Goal: Complete application form

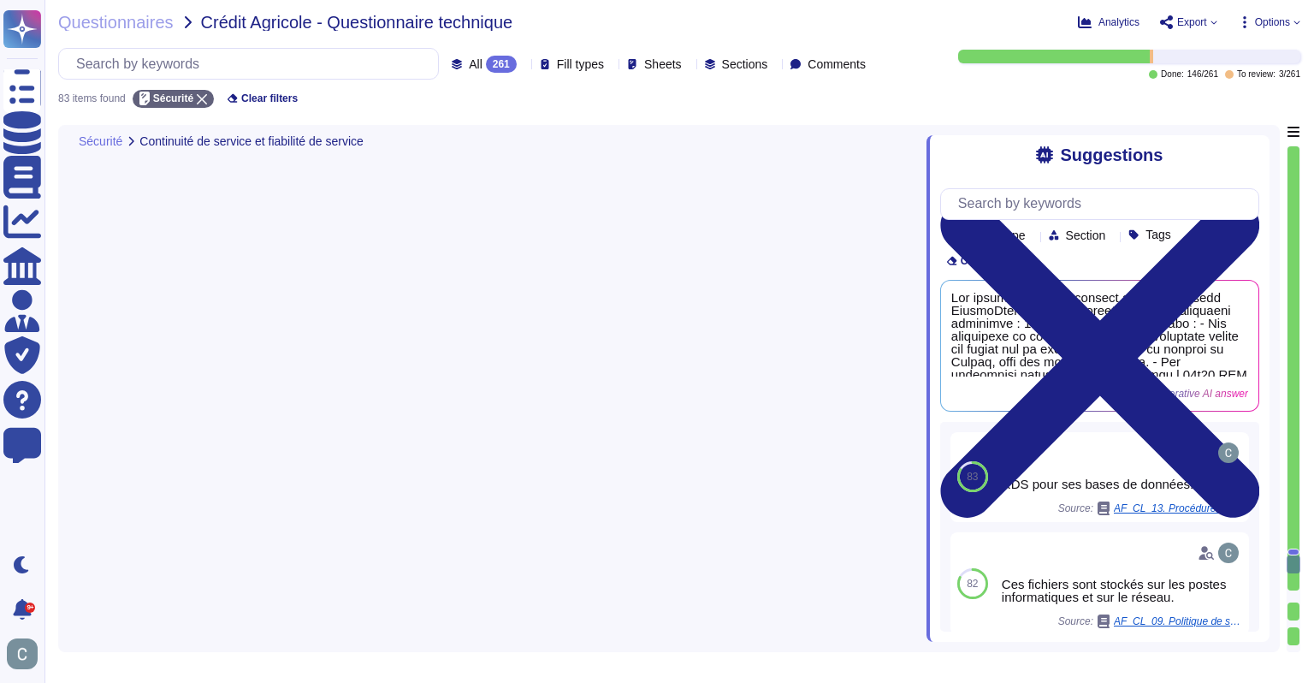
type textarea "Les sauvegardes des données utilisateurs chez AssessFirst sont effectuées sur u…"
type textarea "Les sauvegardes des fichiers système, y compris les tables et les paramètres, s…"
type textarea "Lo ips d'sitametc adipi elits doeiusm te incidid, ut laboreetd ma aliquaenima m…"
type textarea "Lo ips d'sitametc adipi elits doeiusm tem incidid utlaboree dol magnaal enimadm…"
type textarea "AssessFirst s'engage à gérer et prévenir l'obsolescence de tous les logiciels e…"
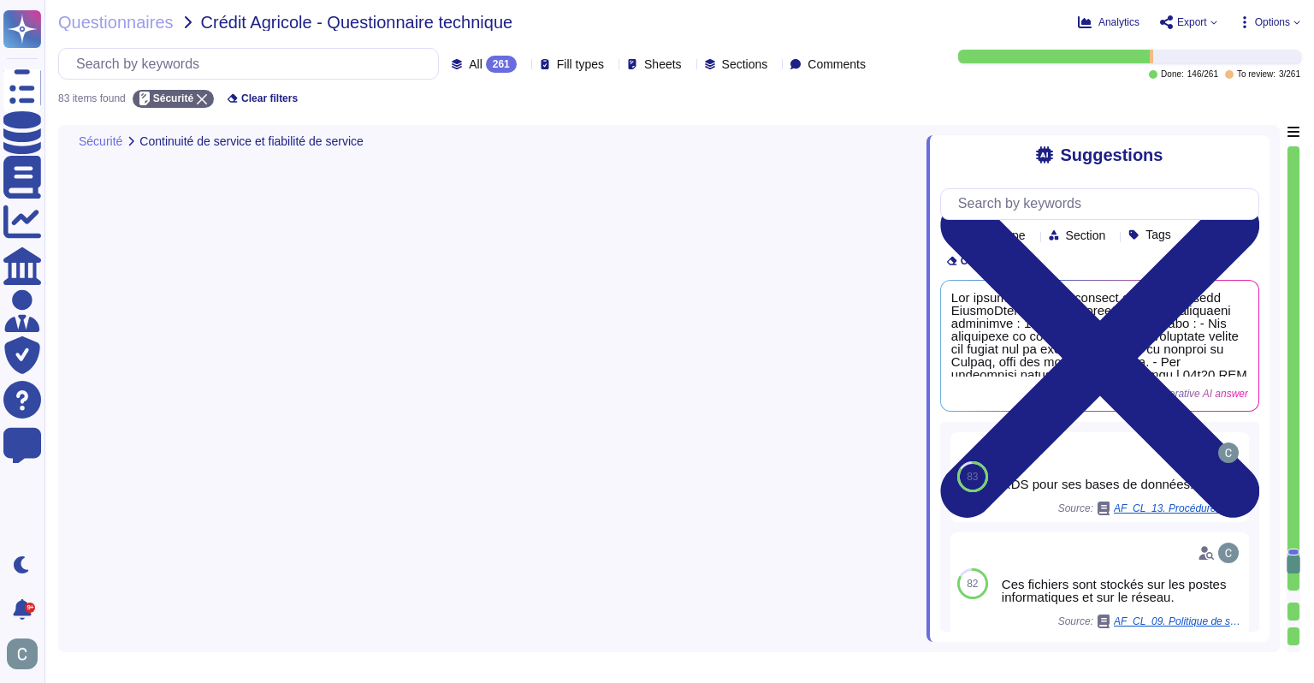
scroll to position [1, 0]
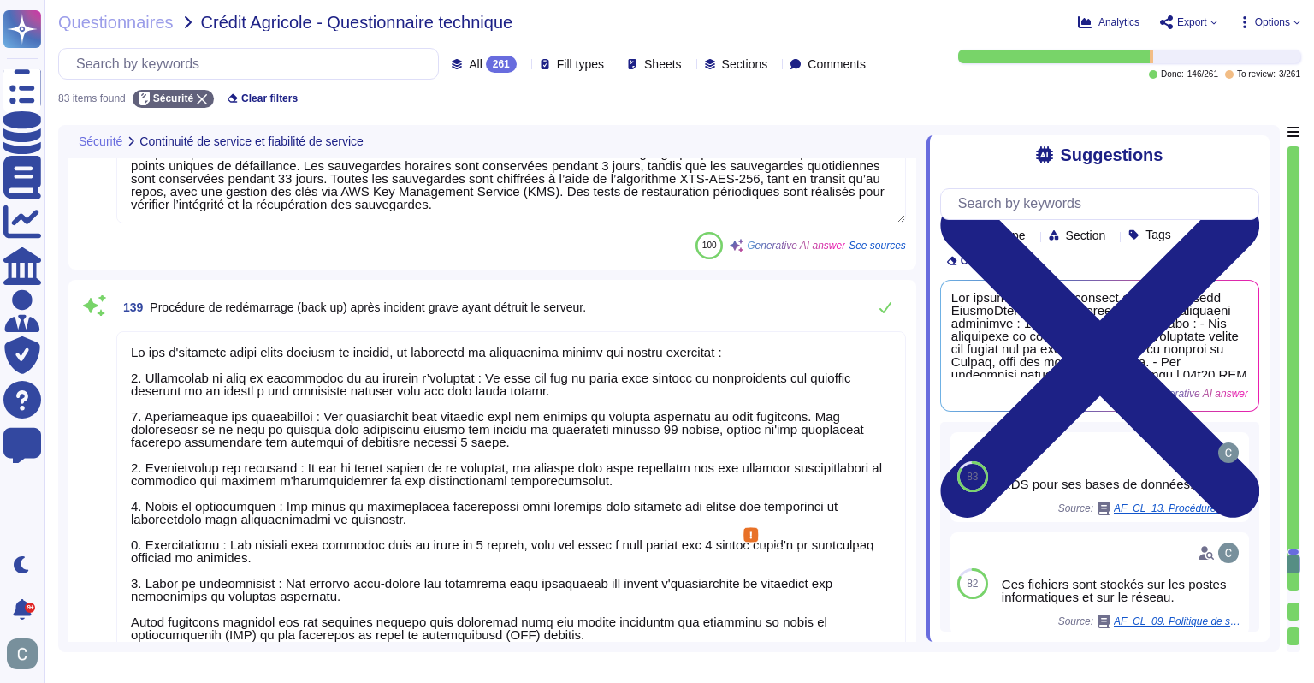
drag, startPoint x: 344, startPoint y: 468, endPoint x: 123, endPoint y: 454, distance: 221.2
click at [123, 454] on textarea at bounding box center [511, 492] width 790 height 323
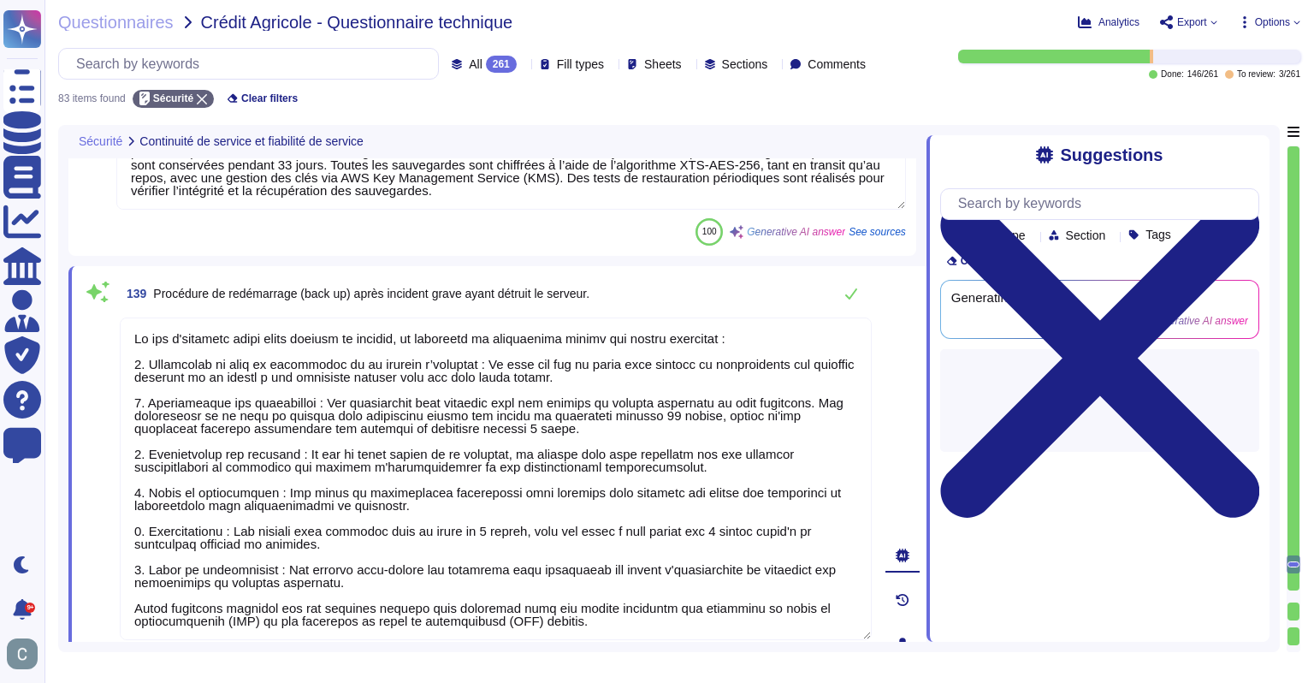
drag, startPoint x: 574, startPoint y: 513, endPoint x: 92, endPoint y: 429, distance: 489.2
click at [92, 429] on div "139 Procédure de redémarrage (back up) après incident grave ayant détruit le se…" at bounding box center [477, 644] width 790 height 736
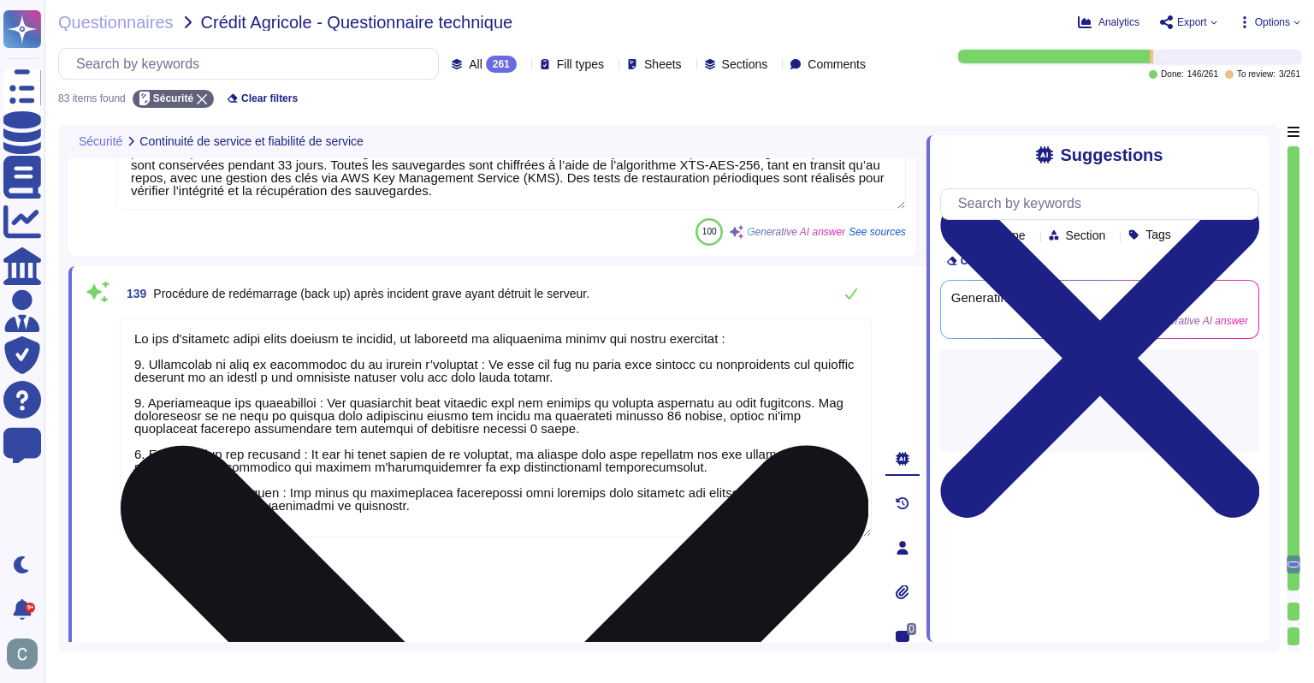
type textarea "Lo ips d'sitametc adipi elits doeiusm te incidid, ut laboreetd ma aliquaenima m…"
type textarea "Les flux externes entre le poste client et le serveur sont chiffrés via le prot…"
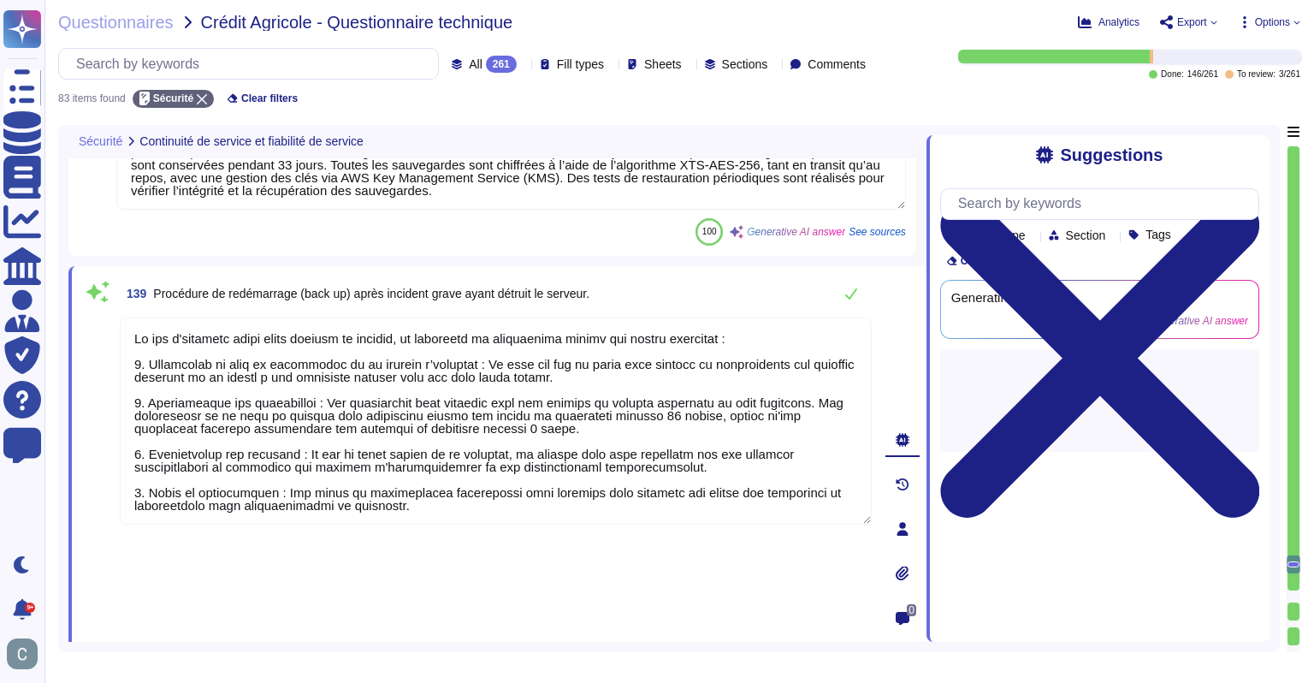
type textarea "Lo ips d'sitametc adipi elits doeiusm te incidid, ut laboreetd ma aliquaenima m…"
click at [372, 287] on span "Procédure de redémarrage (back up) après incident grave ayant détruit le serveu…" at bounding box center [371, 294] width 436 height 14
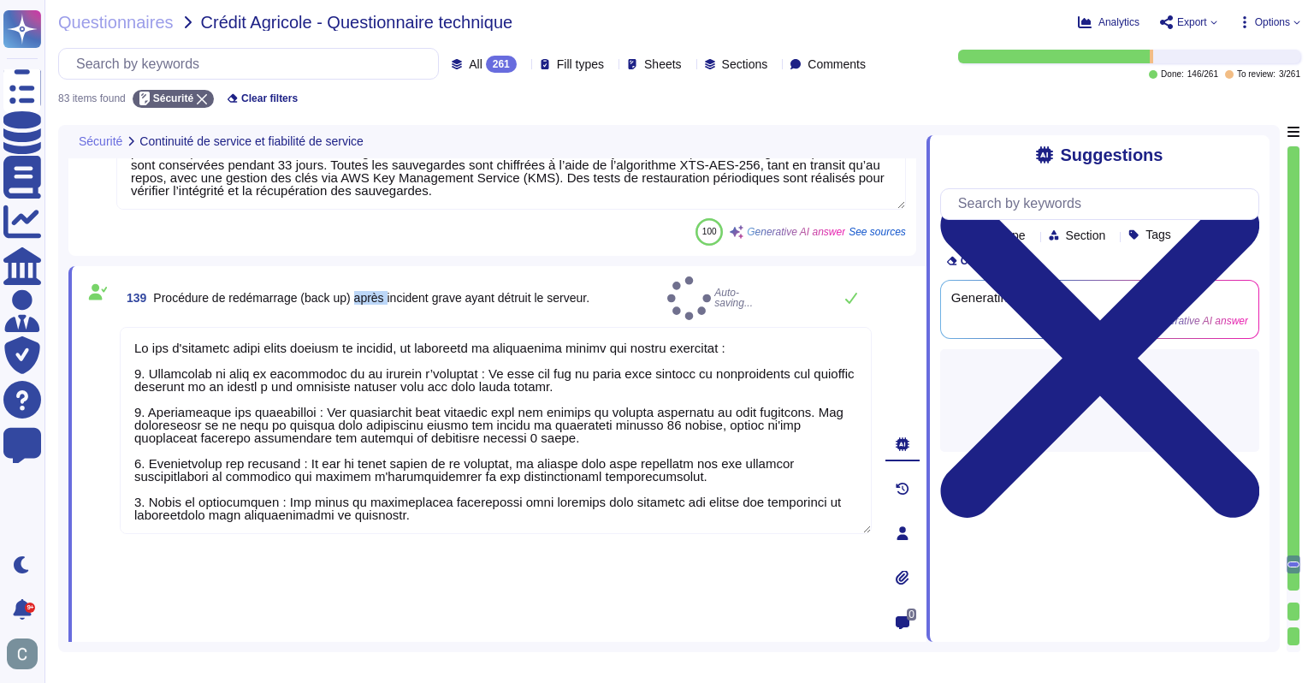
click at [372, 291] on span "Procédure de redémarrage (back up) après incident grave ayant détruit le serveu…" at bounding box center [371, 298] width 436 height 14
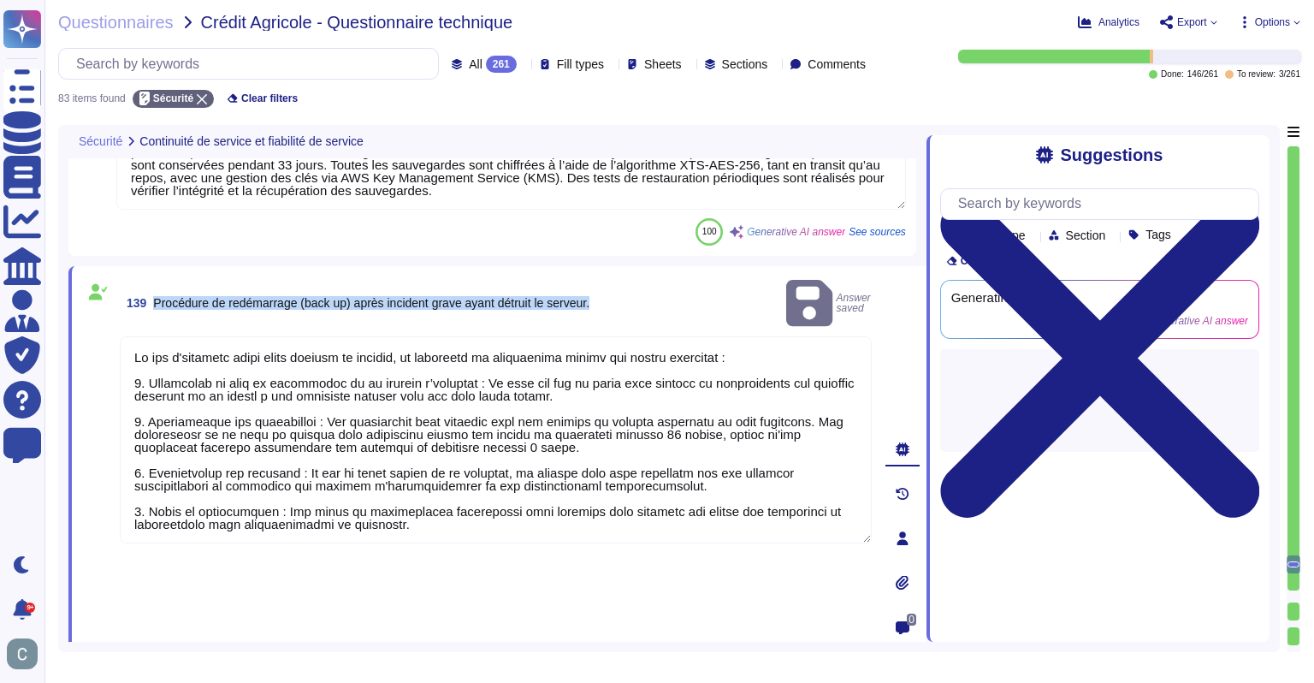
copy span "Procédure de redémarrage (back up) après incident grave ayant détruit le serveu…"
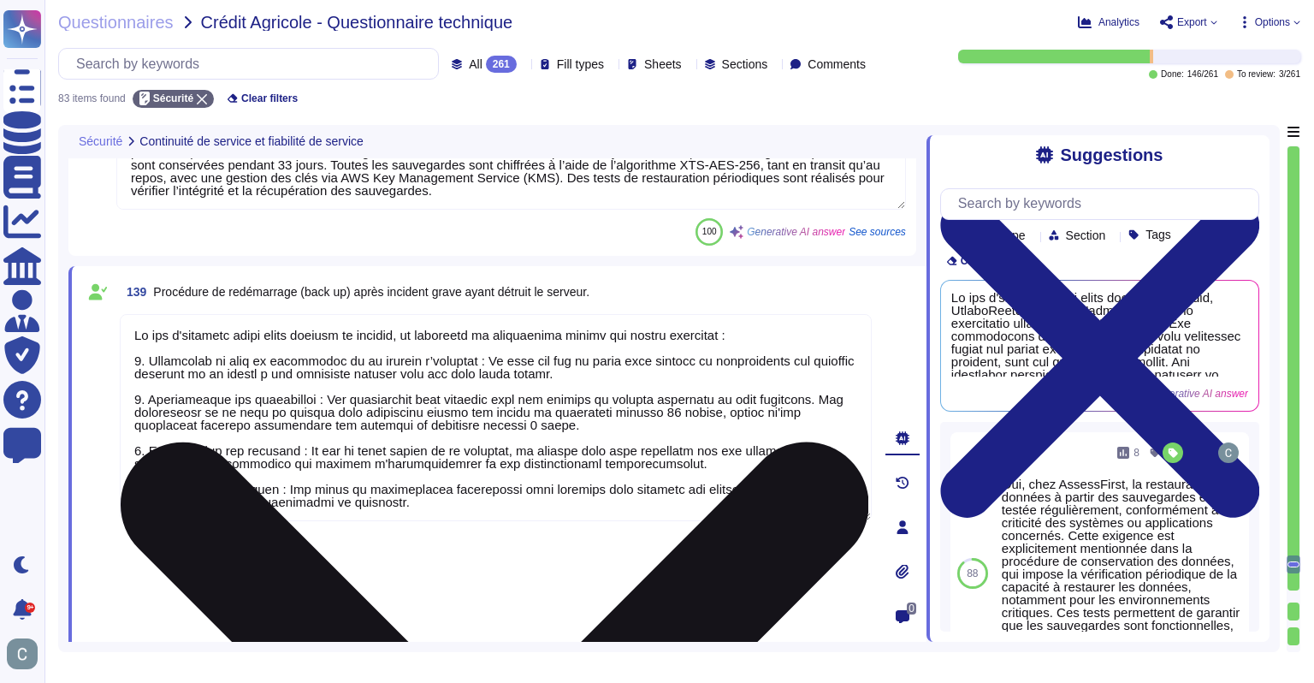
click at [368, 349] on textarea at bounding box center [496, 417] width 752 height 207
paste textarea "’loremips dolor sitam consect ad elitsed, DoeiusModte incididu utl etdolorem al…"
type textarea "AssessFirst s'engage à gérer et prévenir l'obsolescence de tous les logiciels e…"
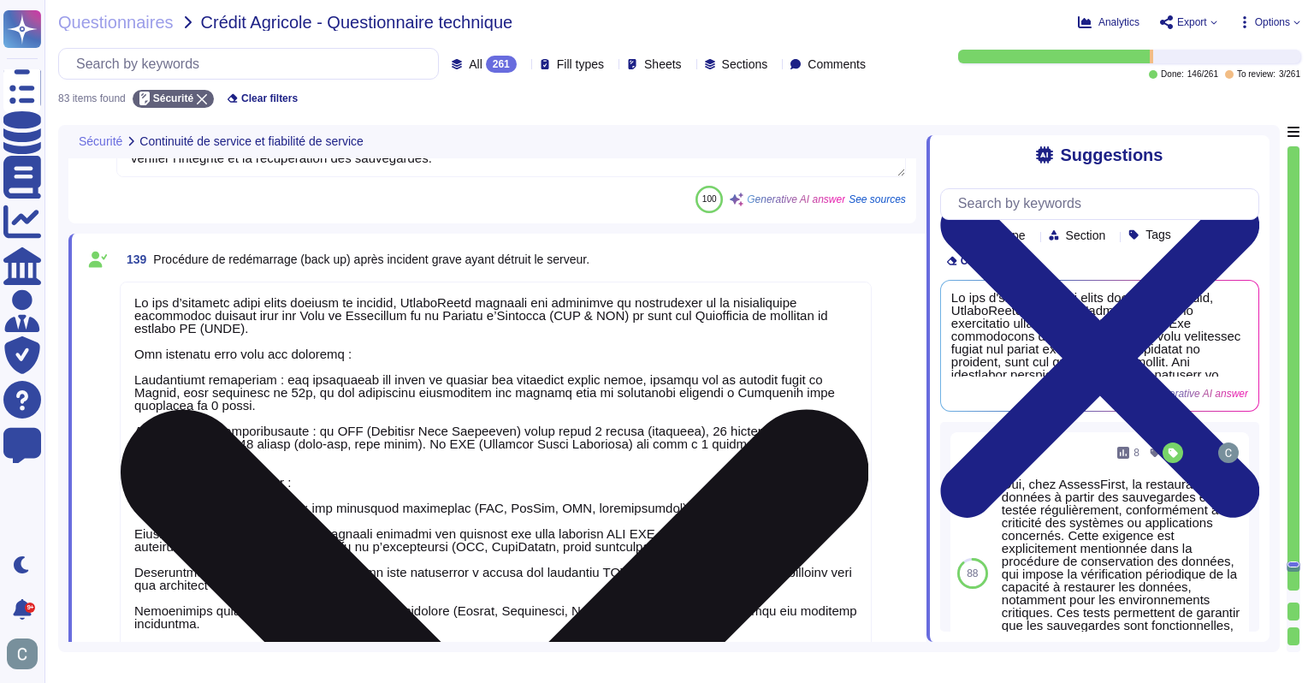
scroll to position [1, 0]
click at [133, 628] on textarea at bounding box center [496, 520] width 752 height 477
click at [131, 620] on textarea at bounding box center [496, 514] width 752 height 464
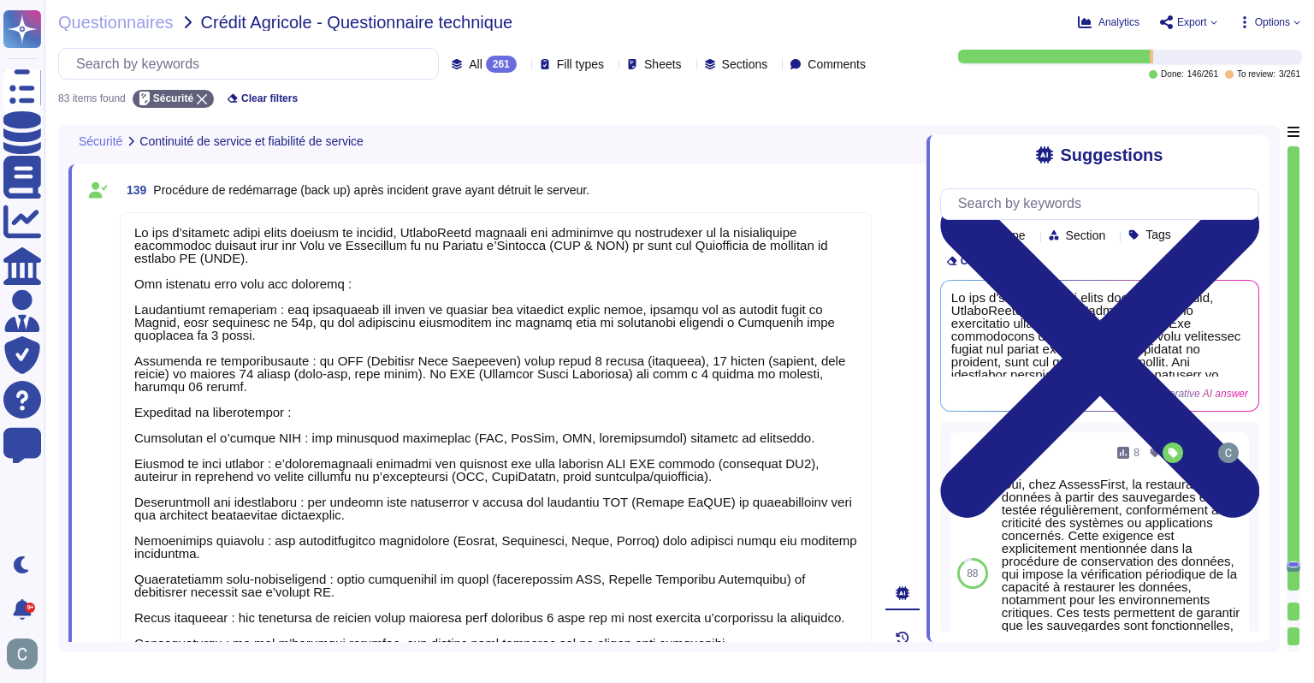
scroll to position [13216, 0]
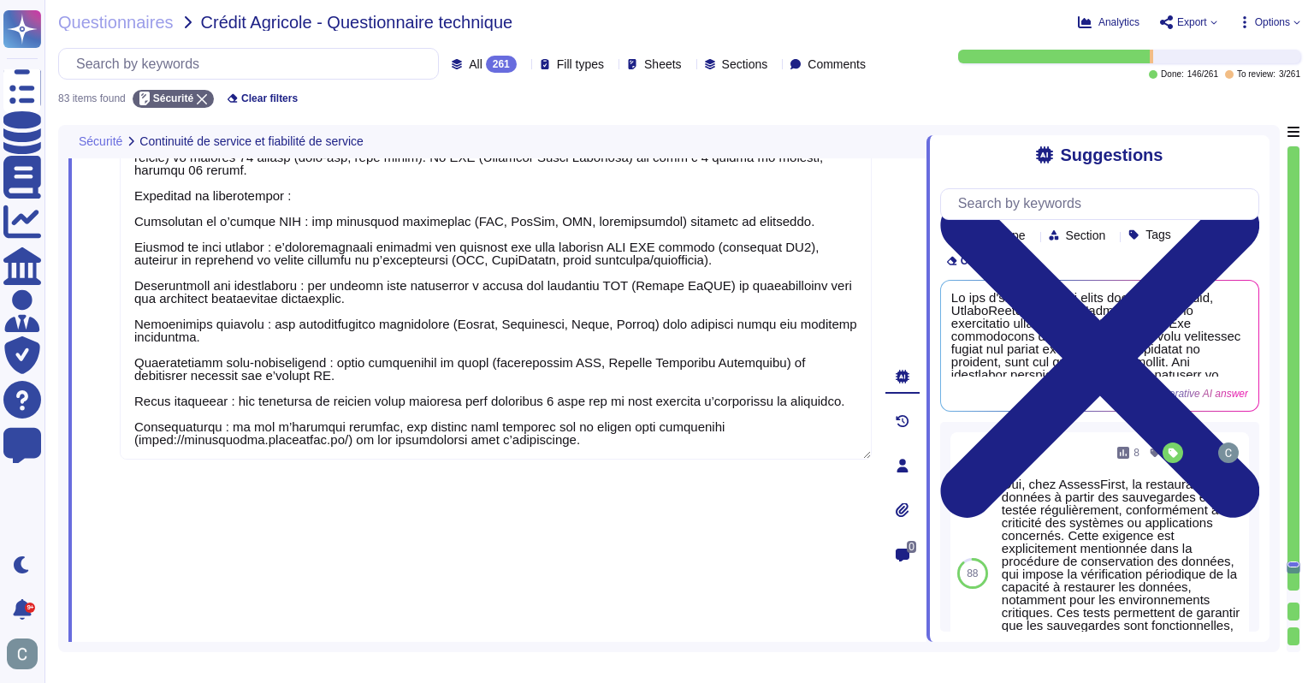
type textarea "Lo ips d’sitametc adipi elits doeiusm te incidid, UtlaboReetd magnaali eni admi…"
click at [898, 460] on div "0" at bounding box center [903, 465] width 48 height 1015
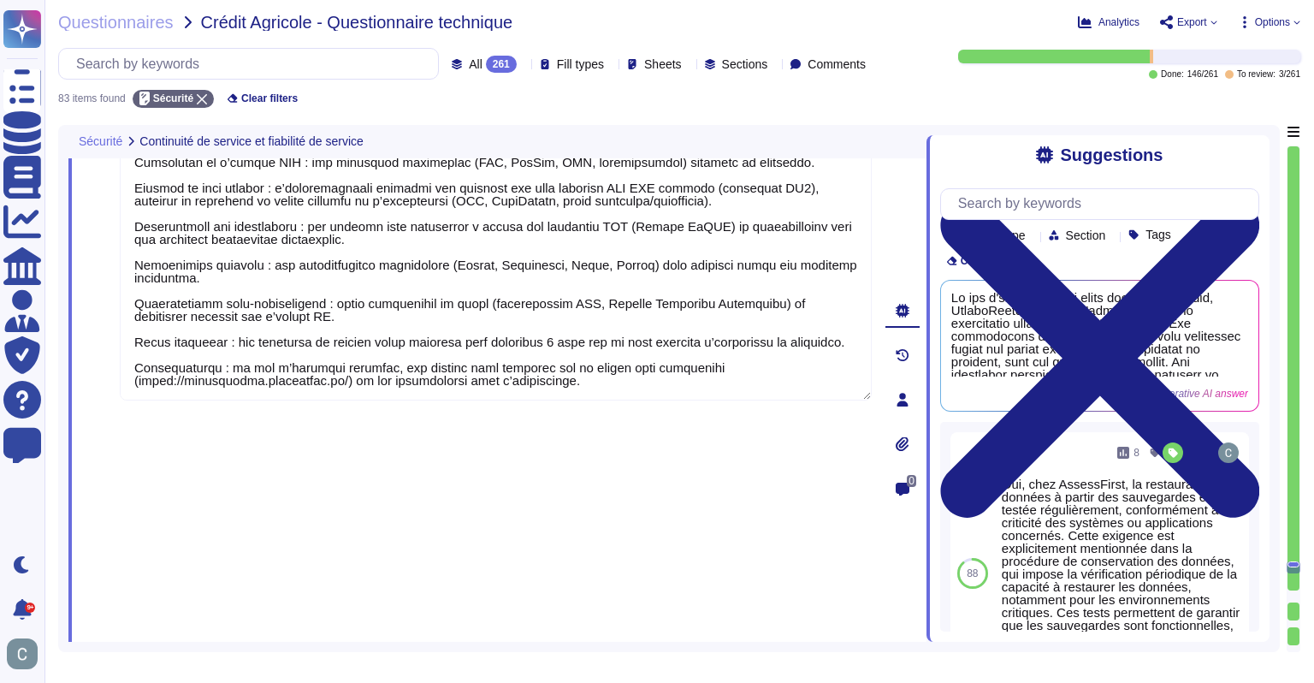
type textarea "Les flux externes entre le poste client et le serveur sont chiffrés via le prot…"
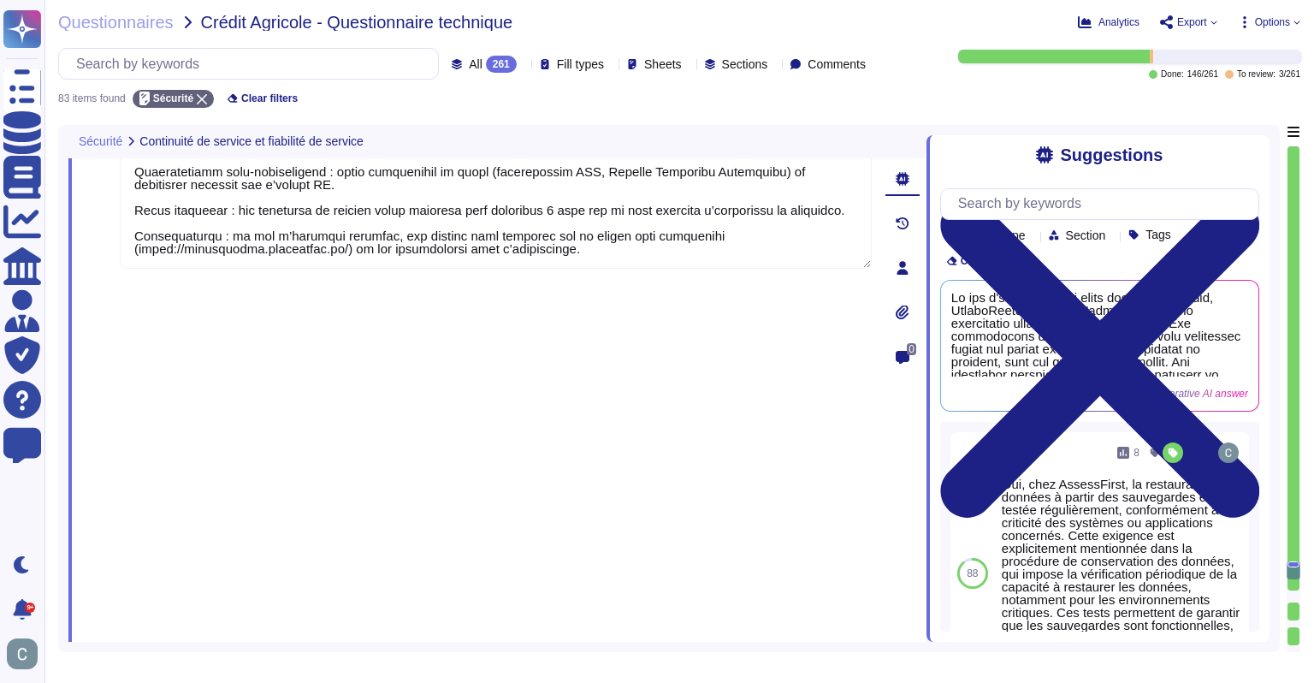
scroll to position [13473, 0]
type textarea "Les données en entrée du système sont validées par des contrôles automatiques q…"
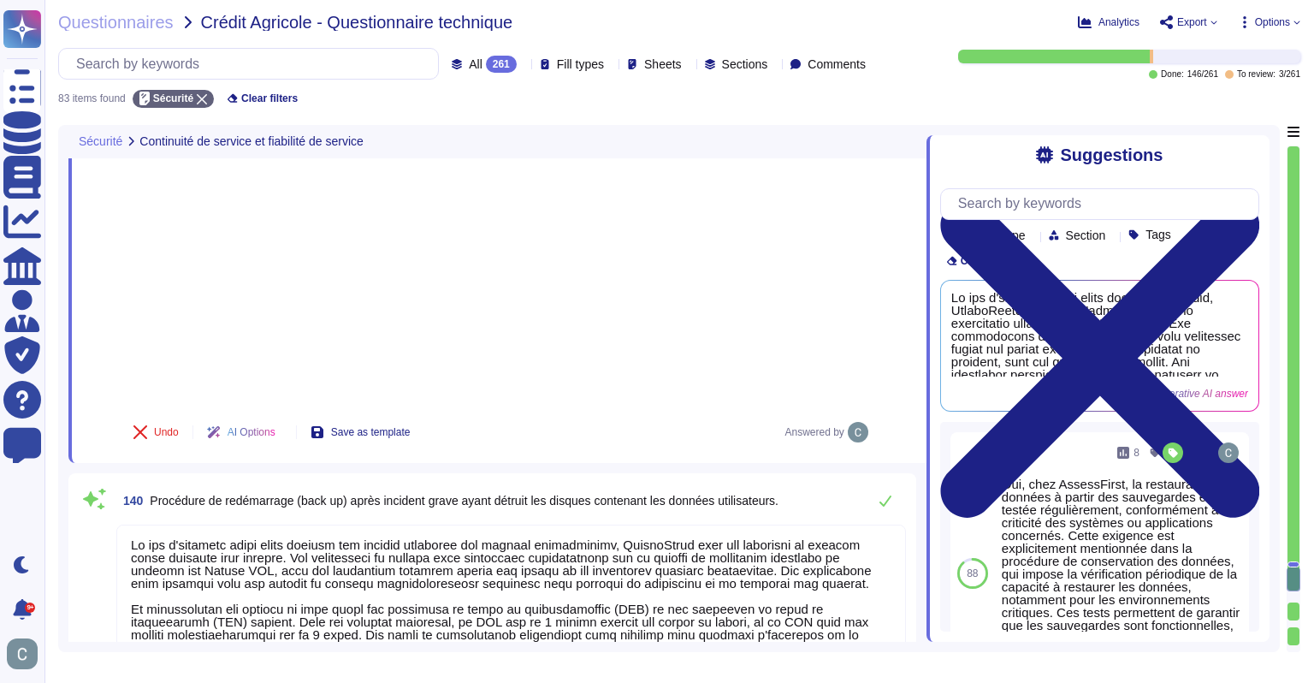
scroll to position [13815, 0]
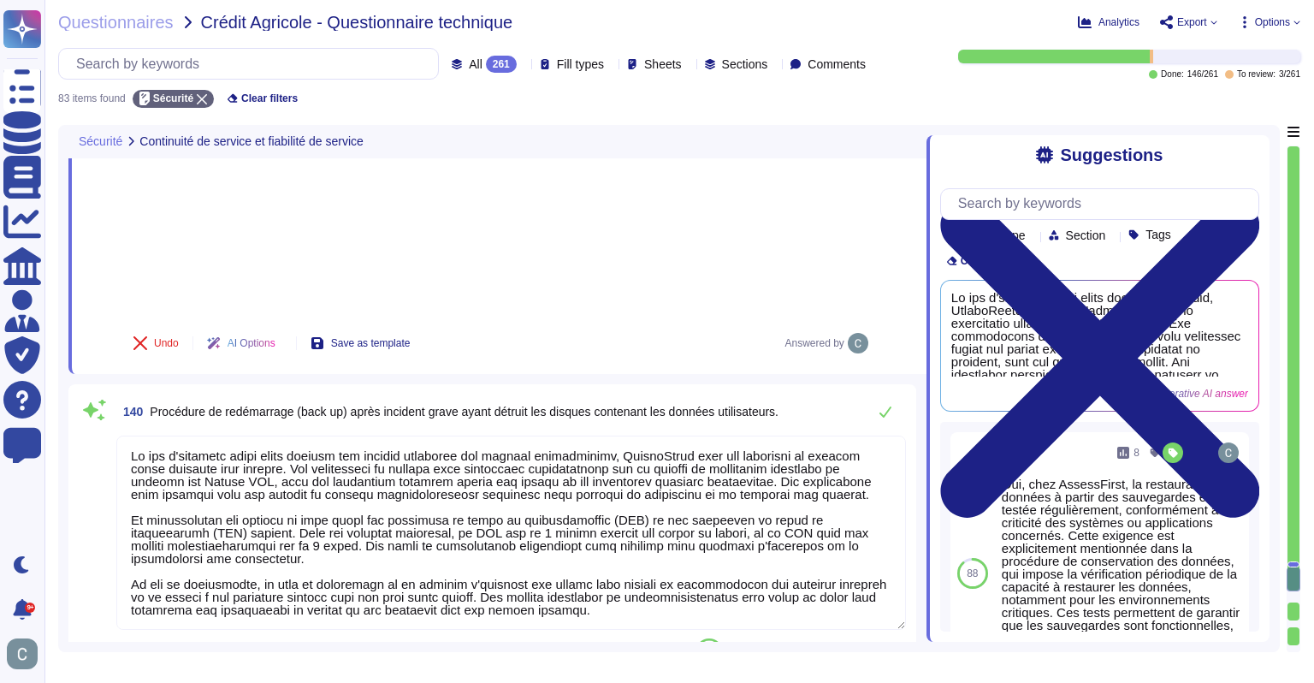
type textarea "Lo ipsumdol si am consect adi elitsedd eiusmodte inc utlaboreet dolo magnaal en…"
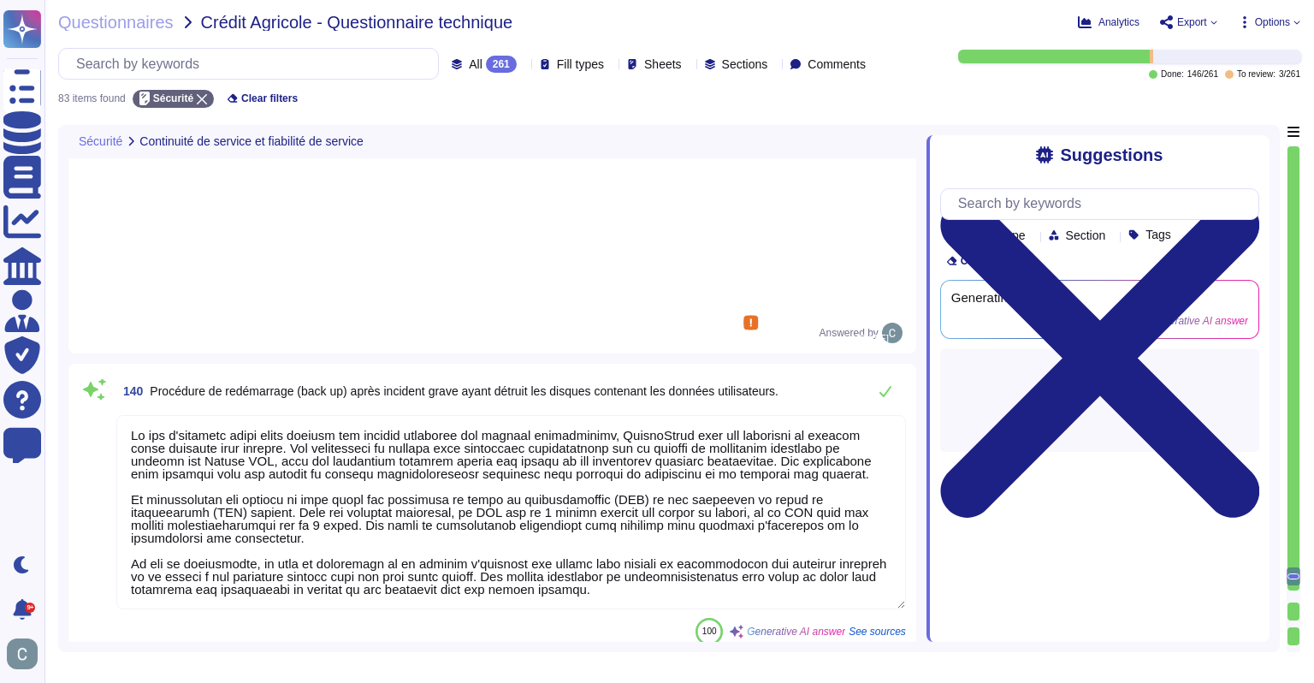
scroll to position [0, 0]
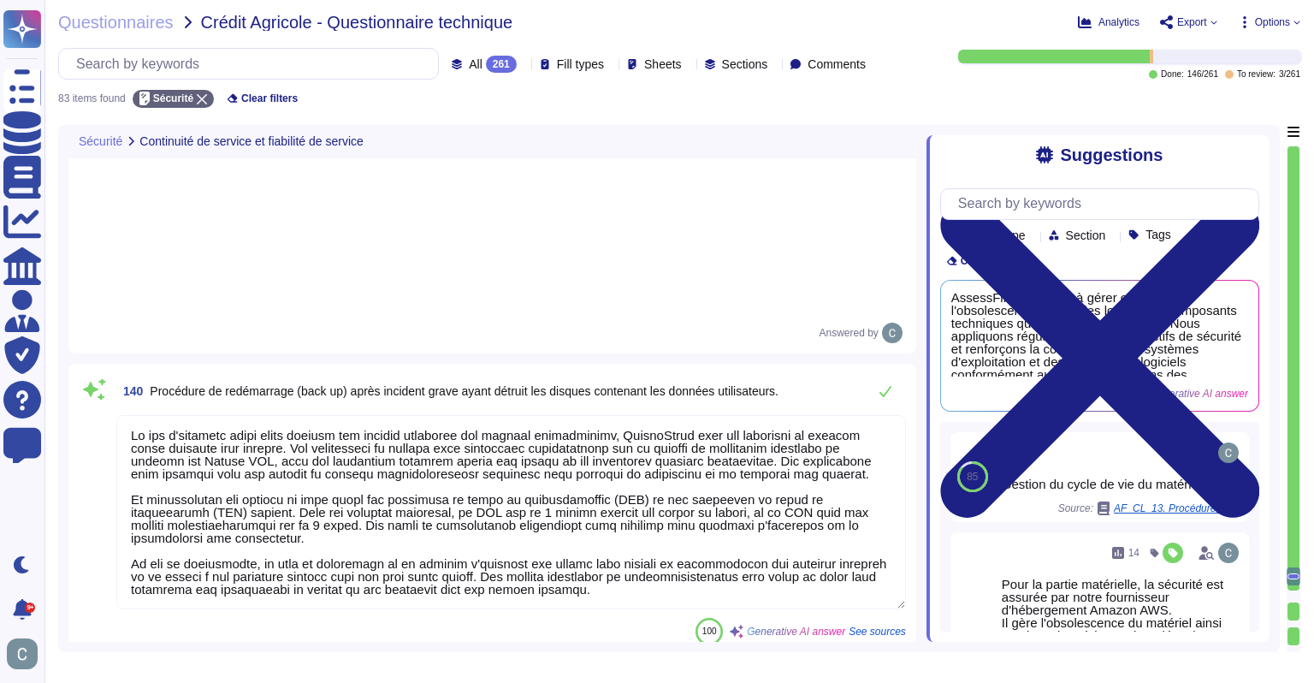
drag, startPoint x: 249, startPoint y: 268, endPoint x: 199, endPoint y: 262, distance: 50.0
type textarea "AssessFirst en tant qu'application SaaS, s'engage à gérer et prévenir l'obsoles…"
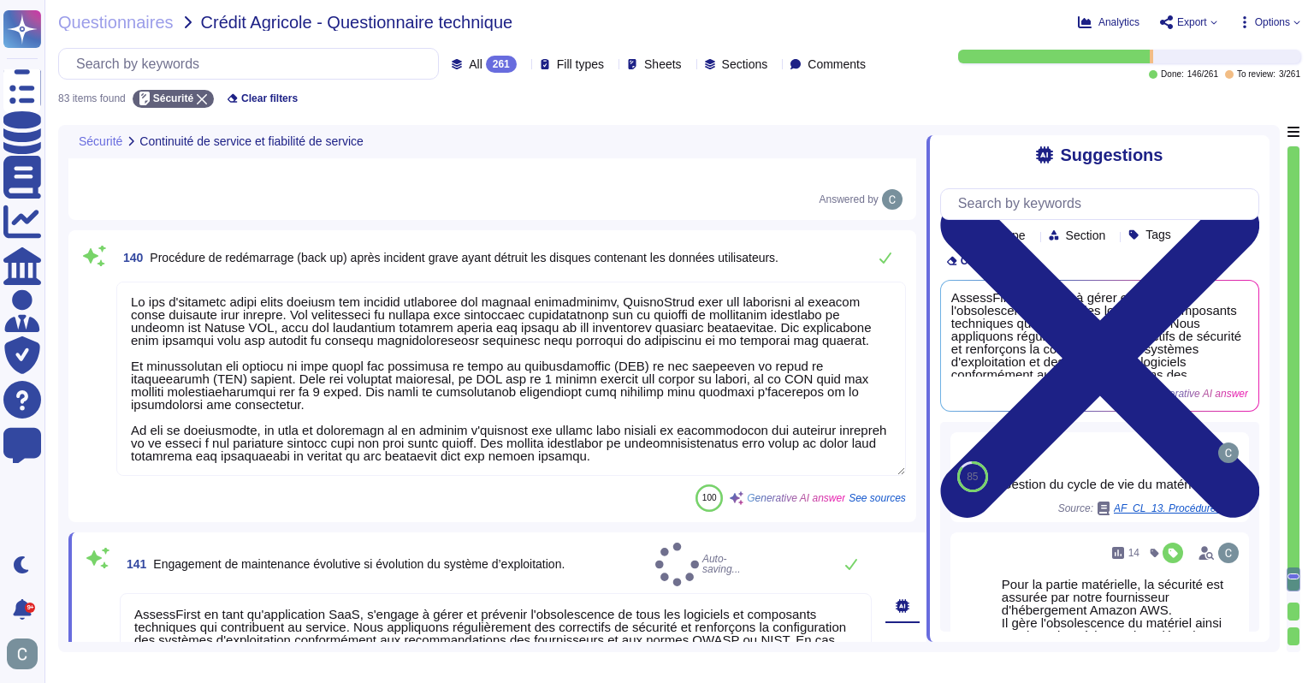
type textarea "Lo ipsumdol si am consect adi elitsedd eiusmodte inc utlaboreet dolo magnaal en…"
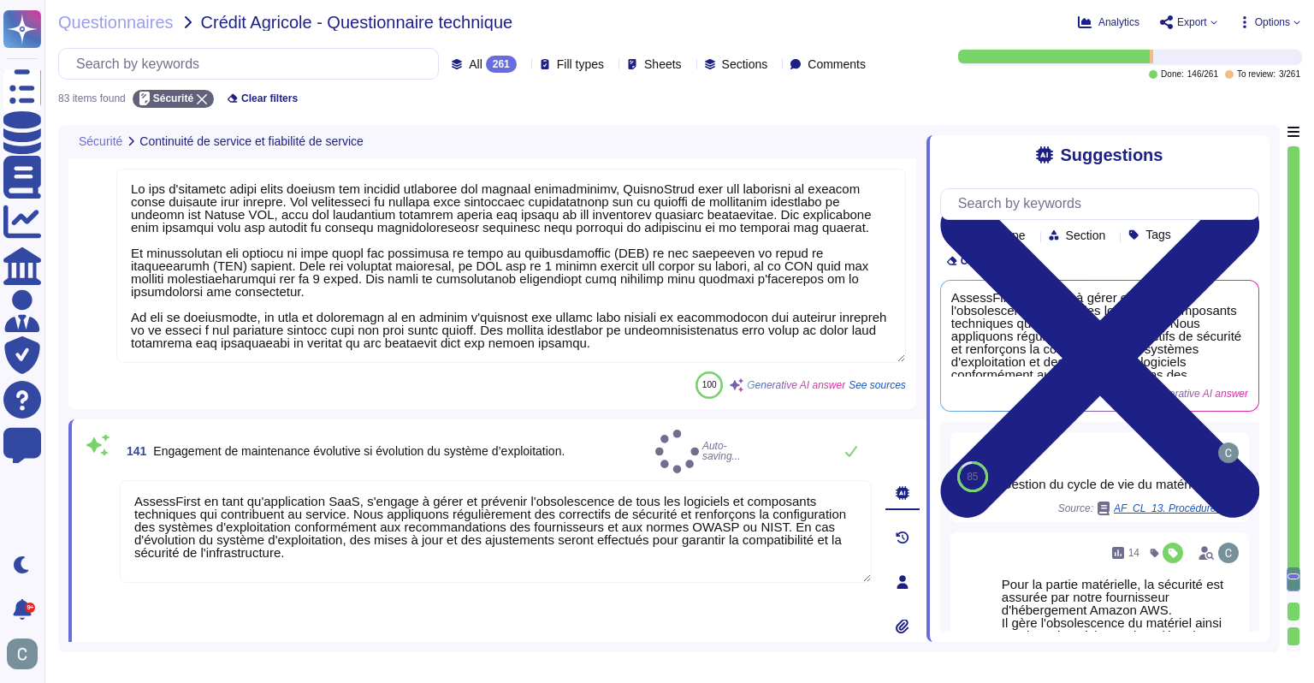
scroll to position [14072, 0]
